Goal: Information Seeking & Learning: Check status

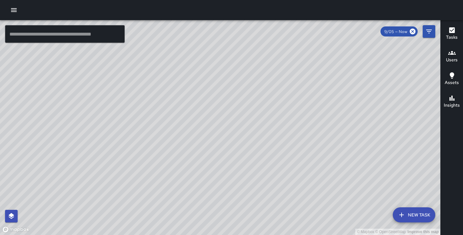
drag, startPoint x: 320, startPoint y: 93, endPoint x: 296, endPoint y: 179, distance: 89.7
click at [296, 179] on div "© Mapbox © OpenStreetMap Improve this map" at bounding box center [220, 127] width 441 height 215
click at [9, 9] on button "button" at bounding box center [14, 10] width 13 height 13
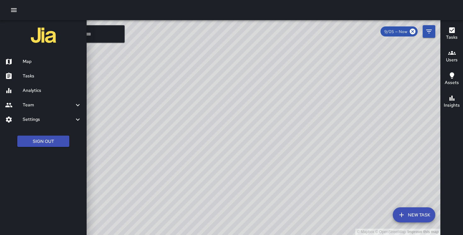
click at [43, 89] on h6 "Analytics" at bounding box center [52, 90] width 59 height 7
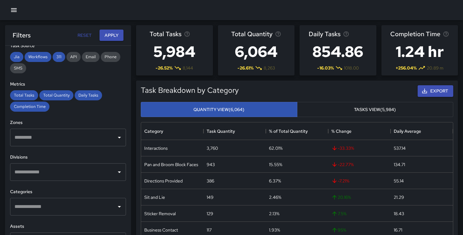
scroll to position [169, 0]
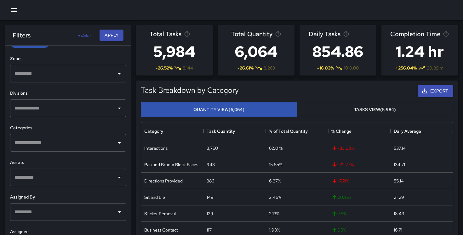
click at [46, 204] on div "​" at bounding box center [68, 213] width 116 height 18
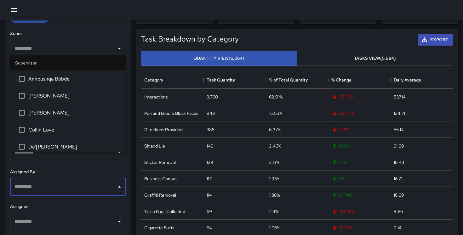
scroll to position [74, 0]
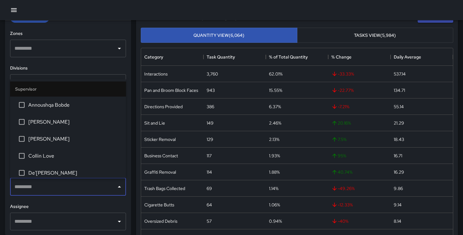
click at [58, 217] on input "text" at bounding box center [63, 222] width 101 height 12
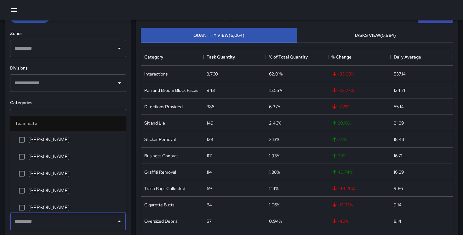
scroll to position [351, 0]
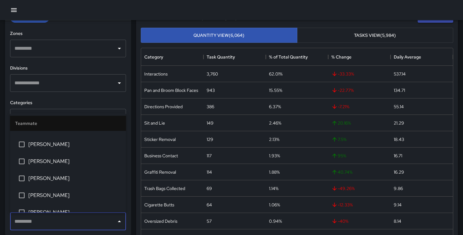
click at [73, 179] on span "[PERSON_NAME]" at bounding box center [74, 179] width 93 height 8
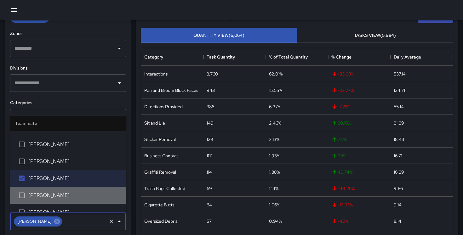
click at [69, 199] on span "[PERSON_NAME]" at bounding box center [74, 196] width 93 height 8
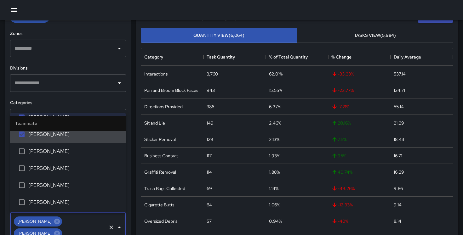
scroll to position [415, 0]
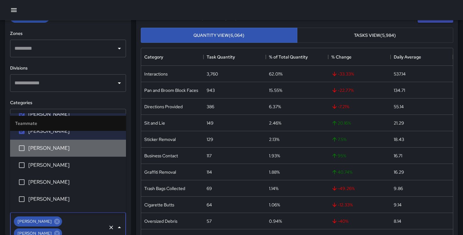
click at [70, 152] on span "[PERSON_NAME]" at bounding box center [74, 149] width 93 height 8
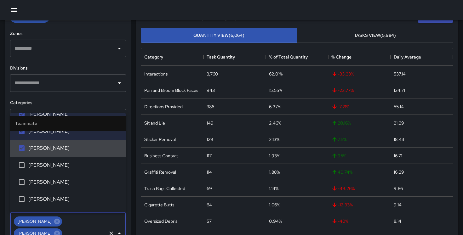
click at [69, 159] on li "[PERSON_NAME]" at bounding box center [68, 165] width 116 height 17
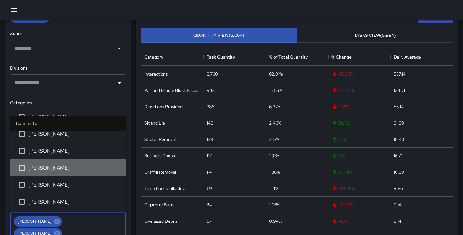
click at [68, 166] on span "[PERSON_NAME]" at bounding box center [74, 169] width 93 height 8
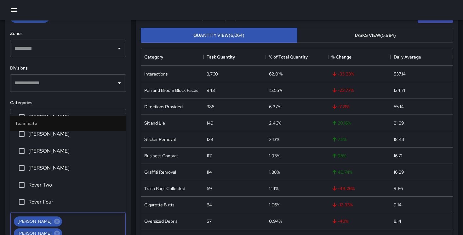
scroll to position [781, 0]
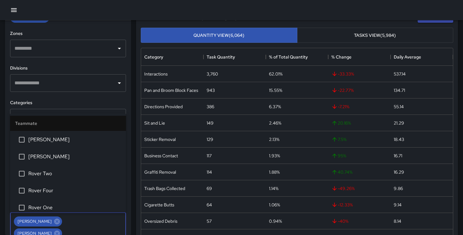
click at [68, 166] on li "Rover Two" at bounding box center [68, 174] width 116 height 17
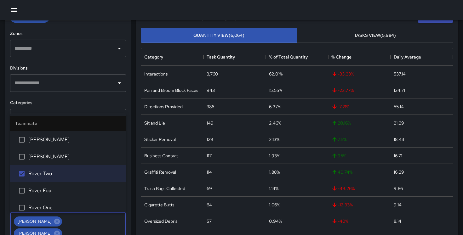
click at [64, 188] on span "Rover Four" at bounding box center [74, 191] width 93 height 8
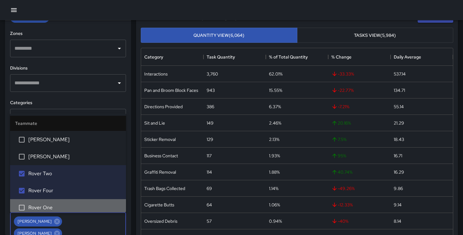
click at [62, 206] on span "Rover One" at bounding box center [74, 208] width 93 height 8
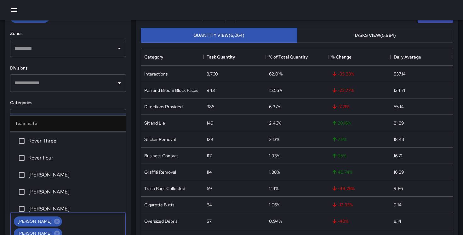
scroll to position [865, 0]
click at [63, 145] on li "Rover Three" at bounding box center [68, 140] width 116 height 17
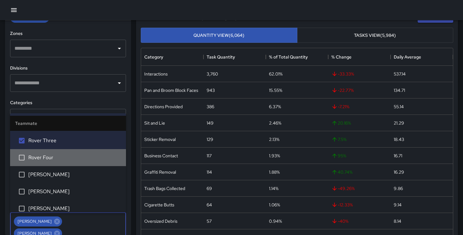
click at [63, 153] on li "Rover Four" at bounding box center [68, 157] width 116 height 17
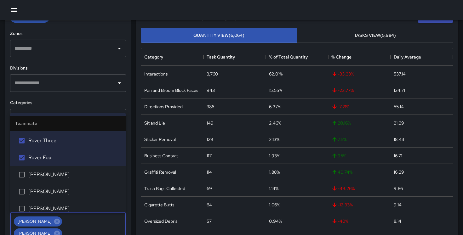
click at [61, 170] on li "[PERSON_NAME]" at bounding box center [68, 174] width 116 height 17
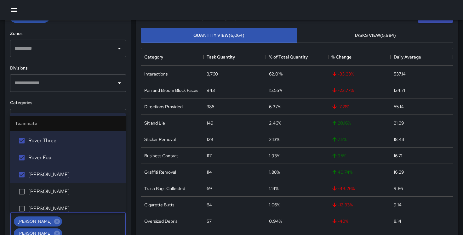
click at [61, 192] on span "[PERSON_NAME]" at bounding box center [74, 192] width 93 height 8
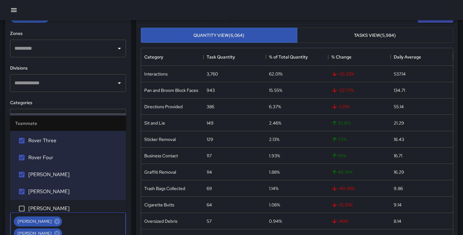
click at [92, 100] on h6 "Categories" at bounding box center [68, 103] width 116 height 7
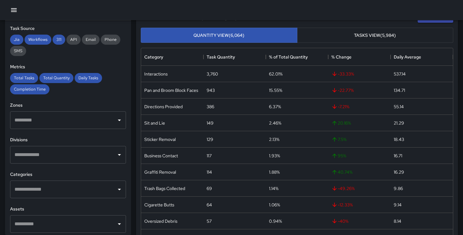
scroll to position [92, 0]
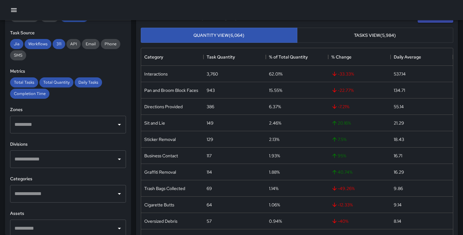
click at [65, 189] on input "text" at bounding box center [63, 194] width 101 height 12
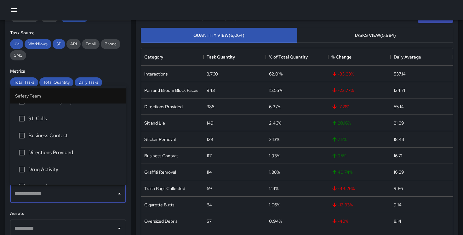
scroll to position [1002, 0]
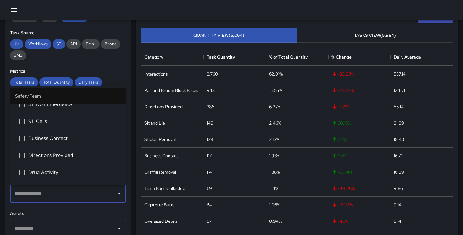
click at [53, 109] on li "311 Non Emergency" at bounding box center [68, 104] width 116 height 17
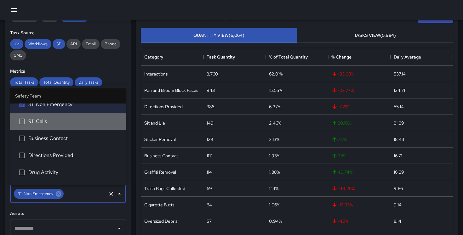
click at [53, 125] on span "911 Calls" at bounding box center [74, 122] width 93 height 8
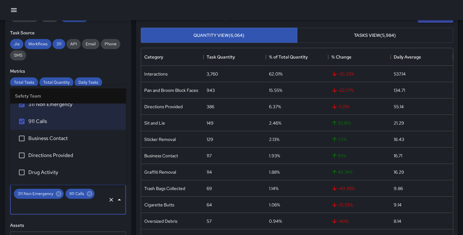
click at [53, 138] on span "Business Contact" at bounding box center [74, 139] width 93 height 8
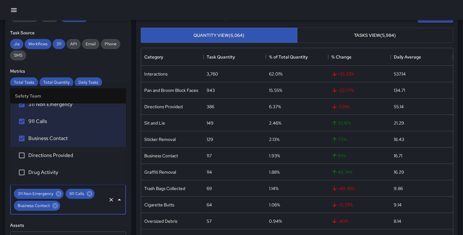
click at [53, 159] on span "Directions Provided" at bounding box center [74, 156] width 93 height 8
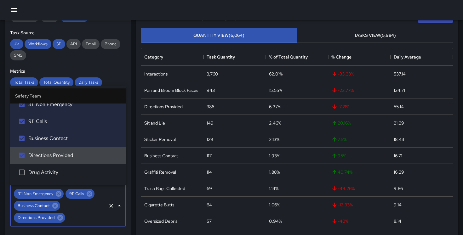
click at [52, 171] on span "Drug Activity" at bounding box center [74, 173] width 93 height 8
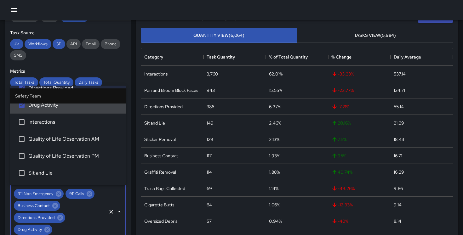
scroll to position [1072, 0]
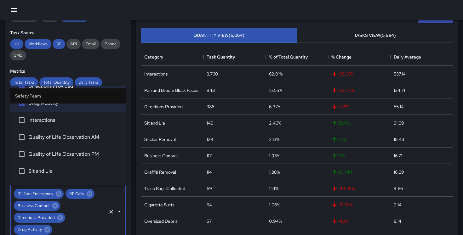
click at [58, 125] on li "Interactions" at bounding box center [68, 120] width 116 height 17
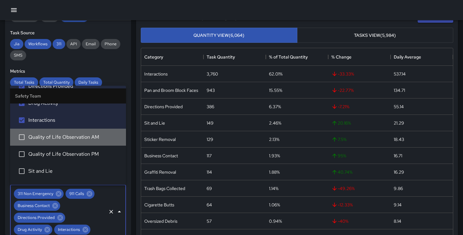
click at [58, 137] on span "Quality of Life Observation AM" at bounding box center [74, 138] width 93 height 8
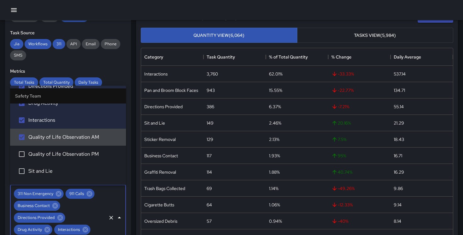
click at [58, 149] on li "Quality of Life Observation PM" at bounding box center [68, 154] width 116 height 17
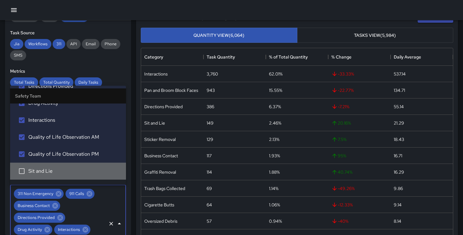
click at [54, 169] on span "Sit and Lie" at bounding box center [74, 172] width 93 height 8
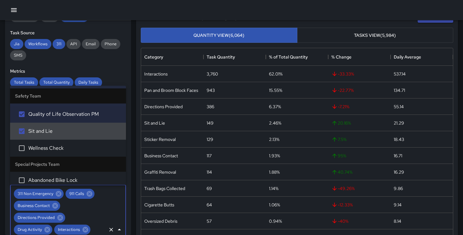
scroll to position [1112, 0]
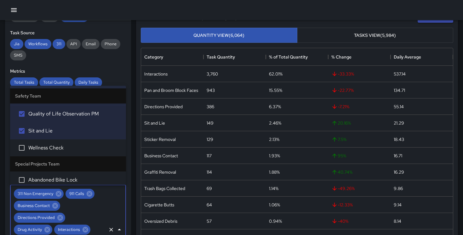
click at [58, 147] on span "Wellness Check" at bounding box center [74, 149] width 93 height 8
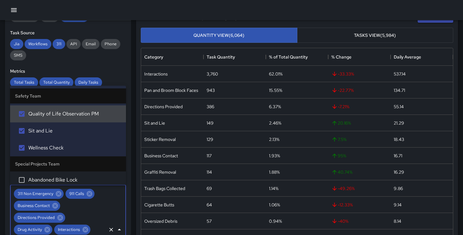
click at [81, 116] on span "Quality of Life Observation PM" at bounding box center [74, 115] width 93 height 8
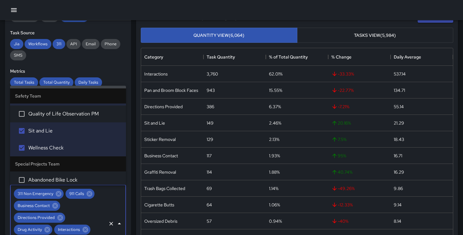
click at [120, 67] on div "**********" at bounding box center [68, 127] width 126 height 215
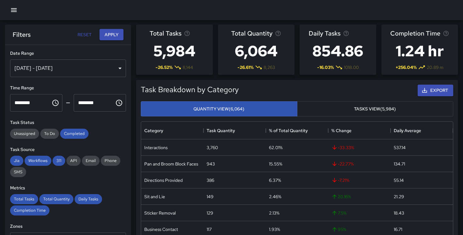
scroll to position [0, 0]
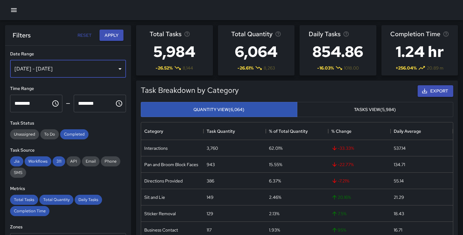
click at [110, 69] on div "[DATE] - [DATE]" at bounding box center [68, 69] width 116 height 18
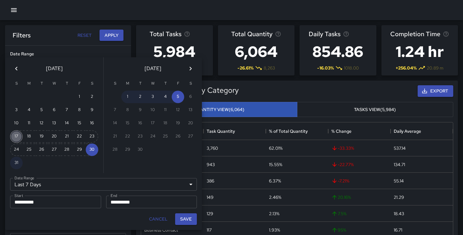
click at [19, 137] on button "17" at bounding box center [16, 137] width 13 height 13
type input "******"
type input "**********"
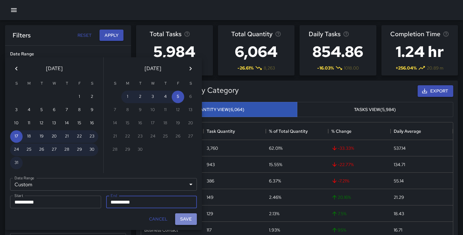
click at [182, 219] on button "Save" at bounding box center [186, 220] width 22 height 12
type input "**********"
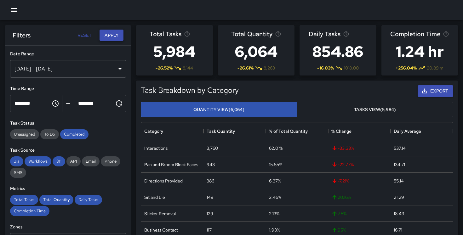
click at [111, 31] on button "Apply" at bounding box center [112, 36] width 24 height 12
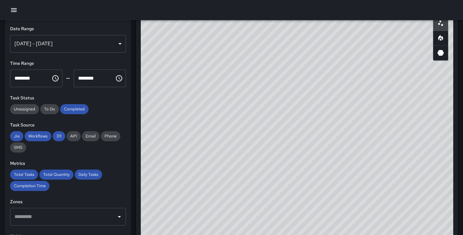
scroll to position [353, 0]
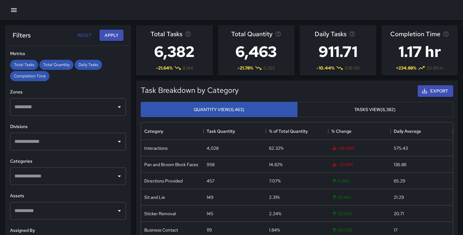
scroll to position [138, 0]
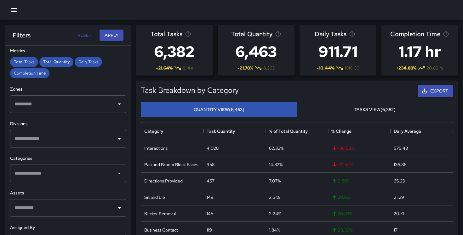
click at [80, 103] on input "text" at bounding box center [63, 104] width 101 height 12
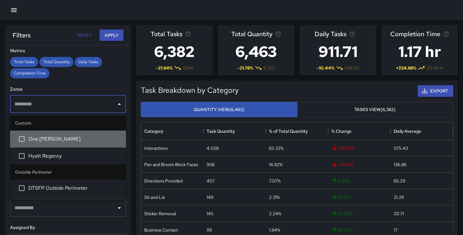
click at [57, 139] on span "One Bush" at bounding box center [74, 140] width 93 height 8
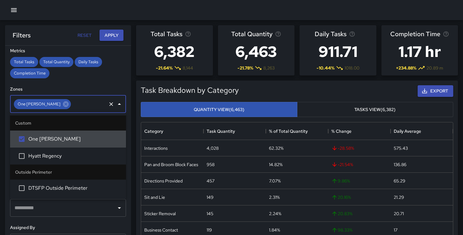
click at [116, 65] on div "Total Tasks Total Quantity Daily Tasks Completion Time" at bounding box center [68, 67] width 116 height 21
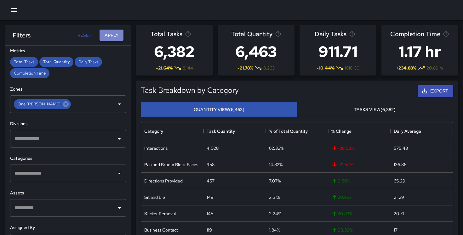
click at [118, 34] on button "Apply" at bounding box center [112, 36] width 24 height 12
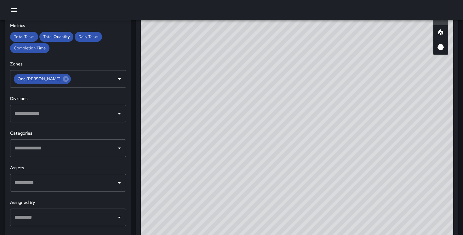
scroll to position [0, 0]
